Goal: Transaction & Acquisition: Obtain resource

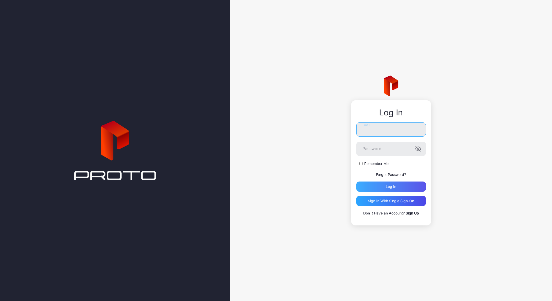
type input "**********"
click at [389, 185] on div "Log in" at bounding box center [390, 187] width 10 height 4
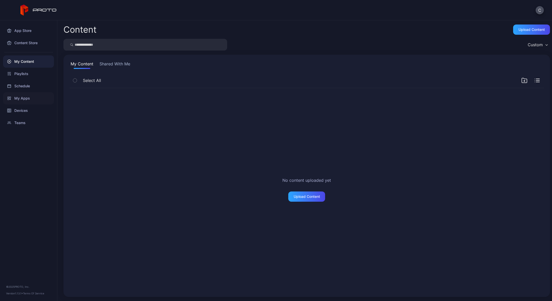
click at [29, 97] on div "My Apps" at bounding box center [28, 98] width 51 height 12
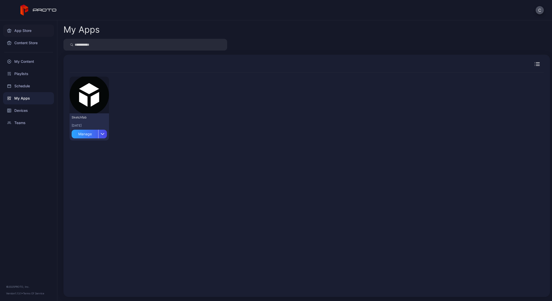
click at [23, 33] on div "App Store" at bounding box center [28, 31] width 51 height 12
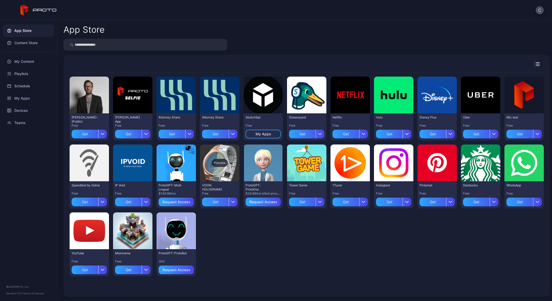
click at [217, 164] on div "Preview" at bounding box center [219, 163] width 16 height 8
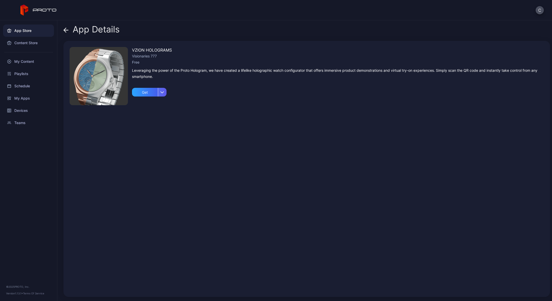
click at [162, 93] on icon "button" at bounding box center [162, 92] width 3 height 2
click at [30, 32] on div "App Store" at bounding box center [28, 31] width 51 height 12
